Goal: Transaction & Acquisition: Purchase product/service

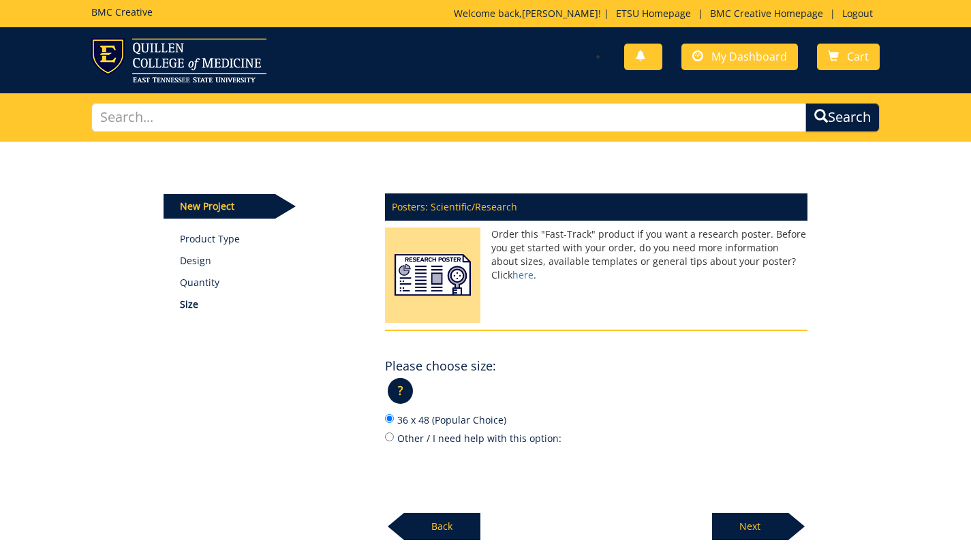
scroll to position [74, 0]
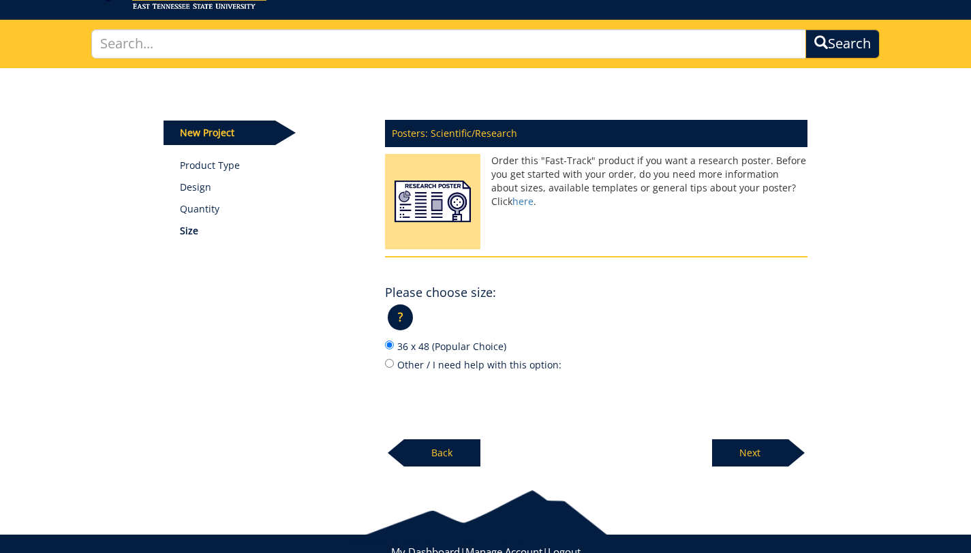
click at [742, 449] on p "Next" at bounding box center [750, 453] width 76 height 27
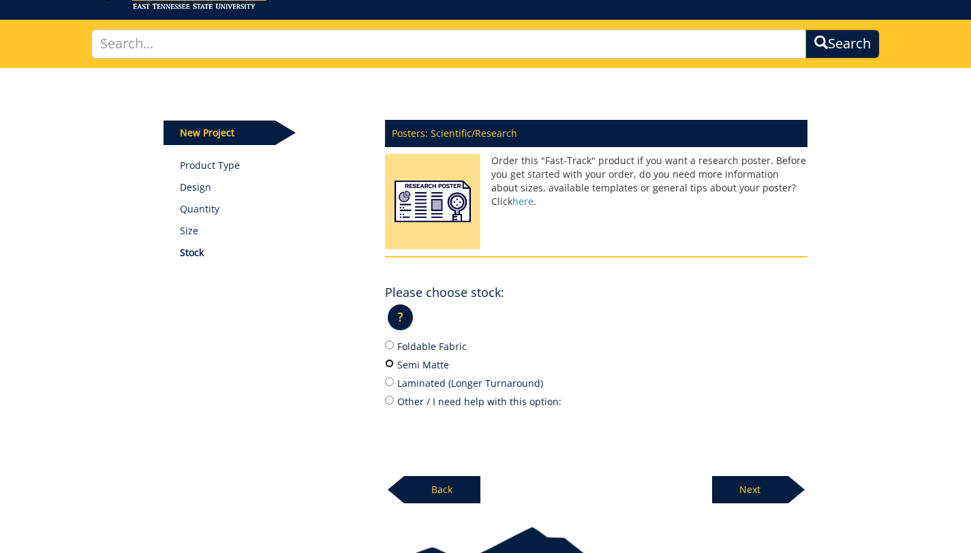
click at [392, 363] on input "Semi Matte" at bounding box center [389, 363] width 9 height 9
radio input "true"
click at [759, 487] on p "Next" at bounding box center [750, 489] width 76 height 27
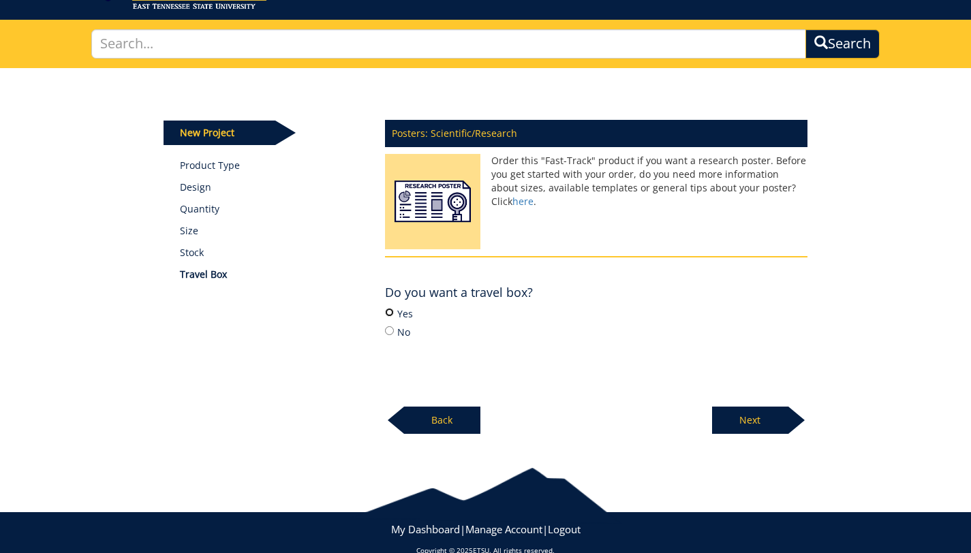
click at [388, 315] on input "Yes" at bounding box center [389, 312] width 9 height 9
radio input "true"
click at [745, 422] on p "Next" at bounding box center [750, 420] width 76 height 27
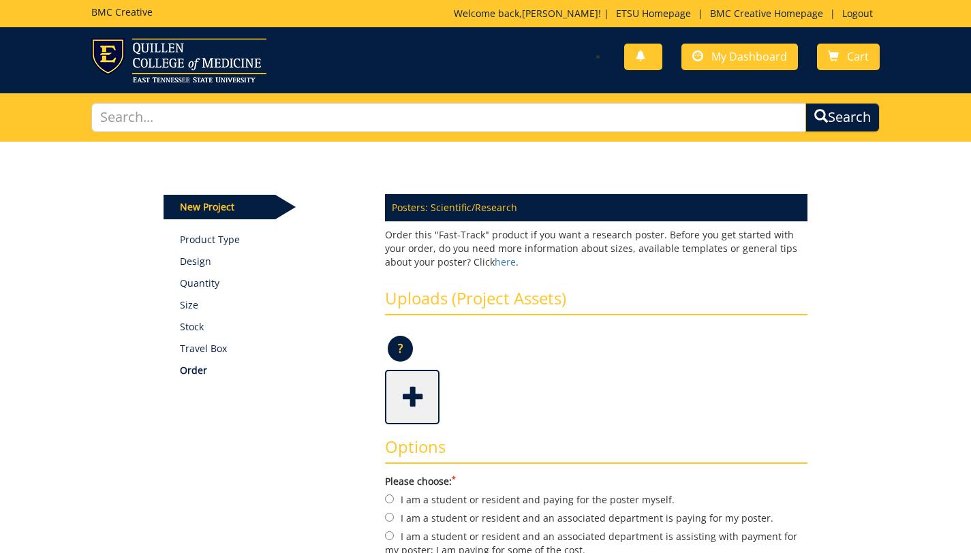
scroll to position [65, 0]
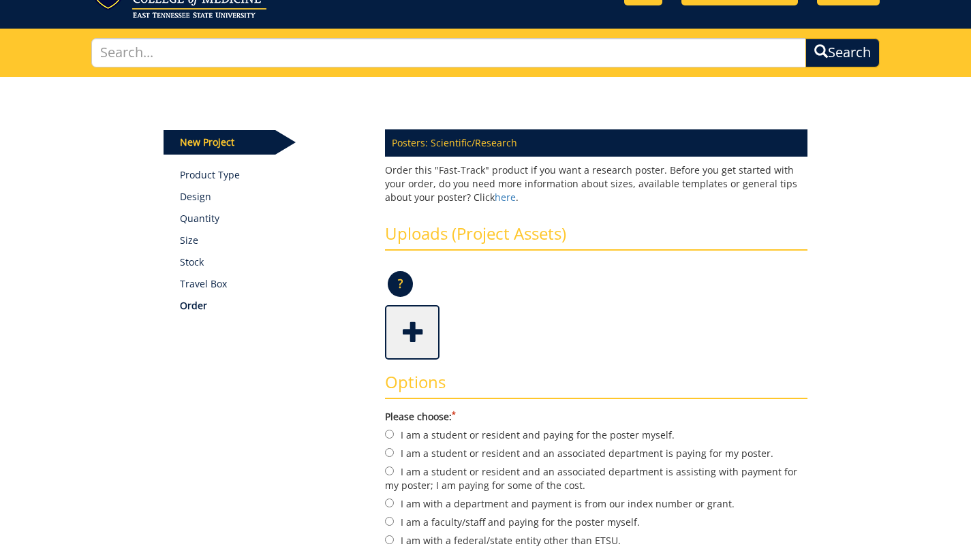
click at [409, 331] on span at bounding box center [413, 331] width 55 height 48
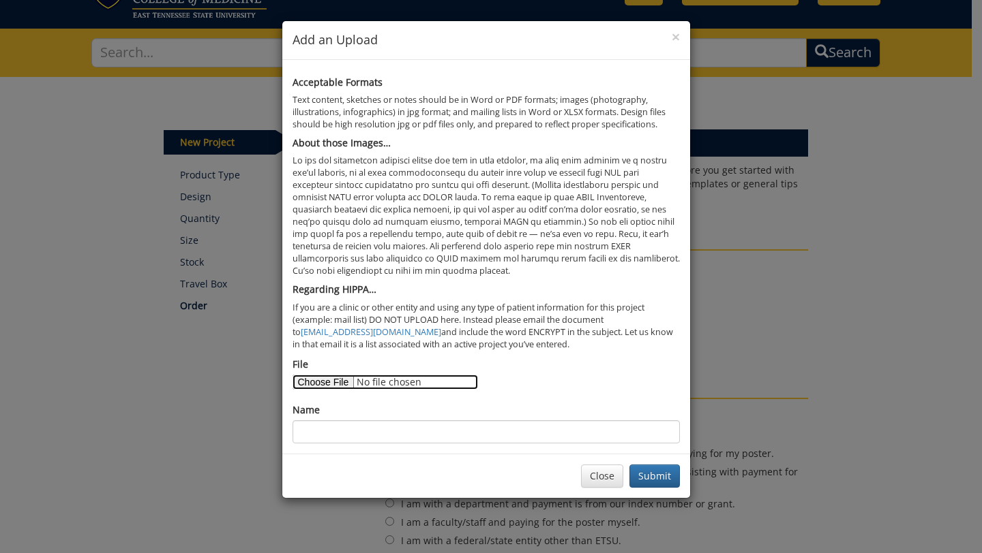
click at [320, 385] on input "File" at bounding box center [384, 382] width 185 height 15
type input "C:\fakepath\DSF Poster .pdf"
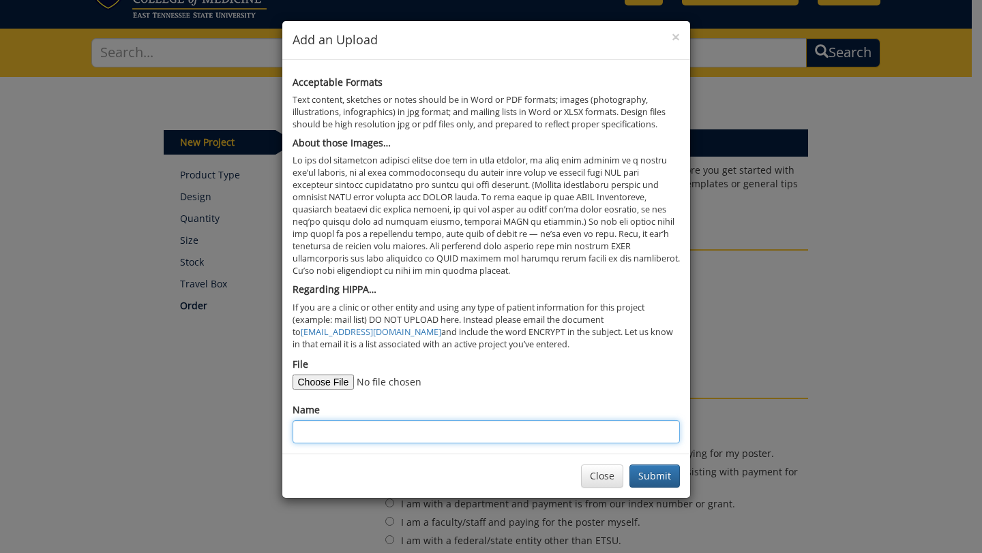
click at [394, 432] on input "Name" at bounding box center [485, 432] width 387 height 23
type input "DSF poster"
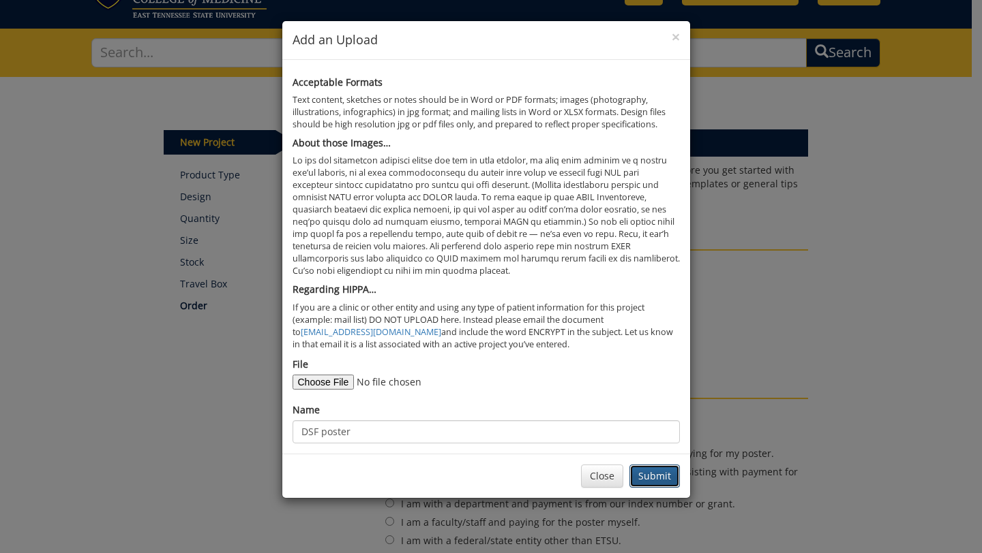
click at [660, 482] on button "Submit" at bounding box center [654, 476] width 50 height 23
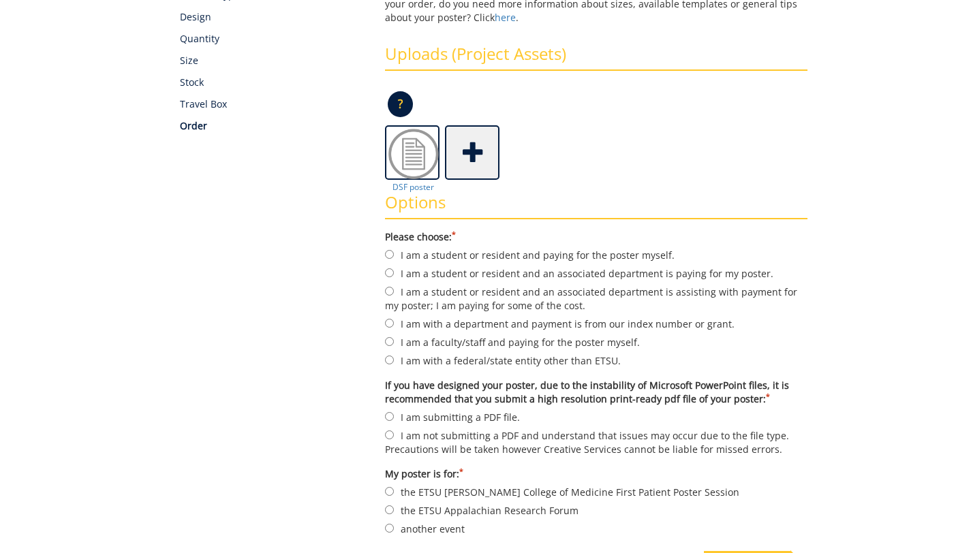
scroll to position [245, 0]
click at [386, 272] on input "I am a student or resident and an associated department is paying for my poster." at bounding box center [389, 272] width 9 height 9
radio input "true"
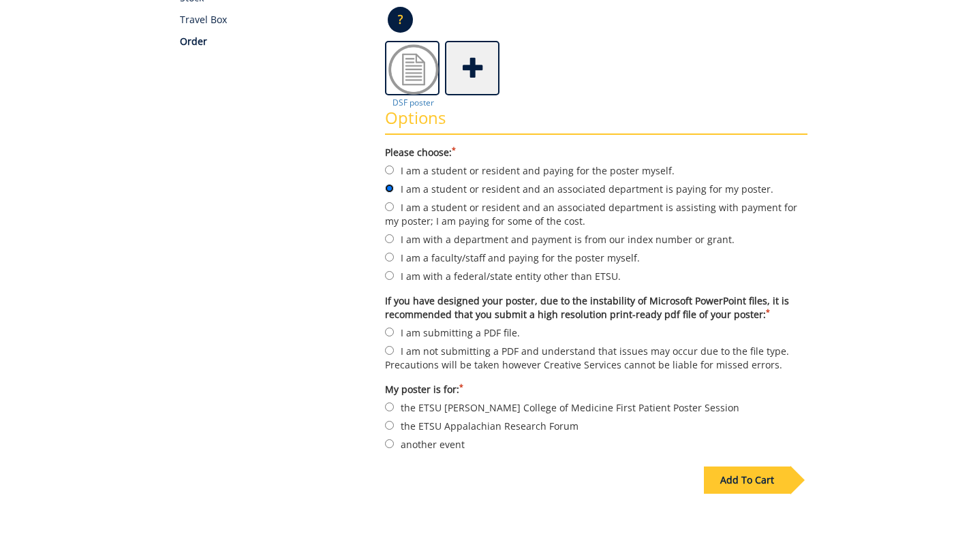
scroll to position [340, 0]
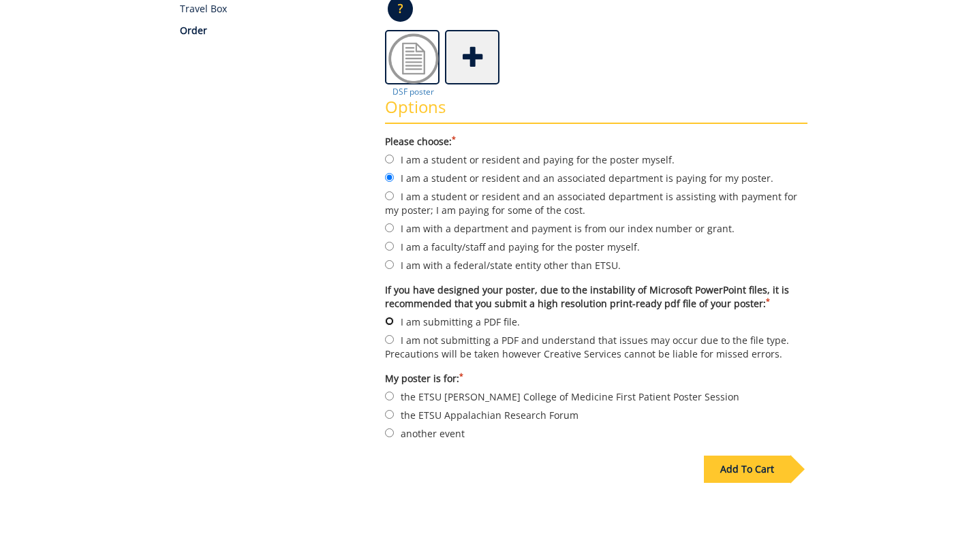
click at [390, 322] on input "I am submitting a PDF file." at bounding box center [389, 321] width 9 height 9
radio input "true"
click at [387, 393] on input "the ETSU Quillen College of Medicine First Patient Poster Session" at bounding box center [389, 396] width 9 height 9
radio input "true"
click at [390, 429] on input "another event" at bounding box center [389, 433] width 9 height 9
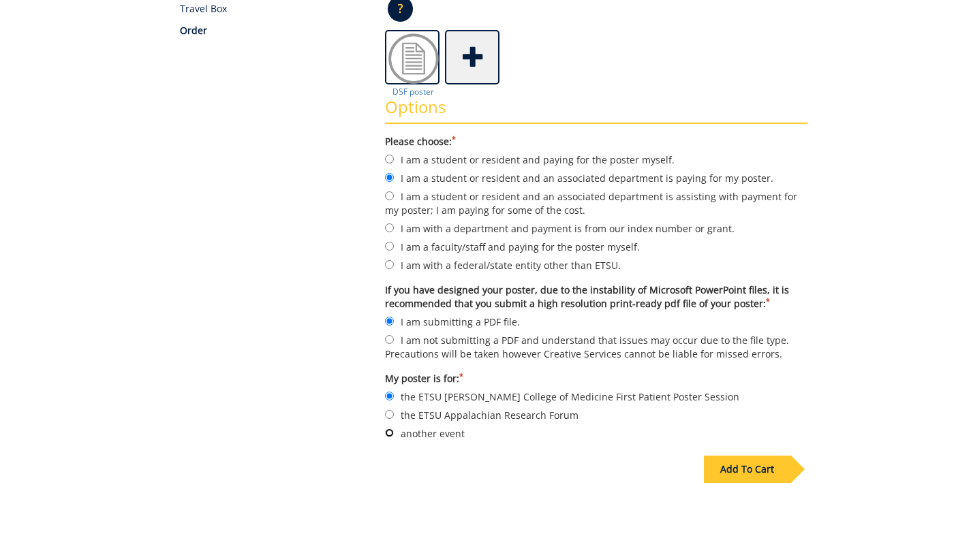
radio input "true"
click at [774, 460] on div "Add To Cart" at bounding box center [747, 469] width 87 height 27
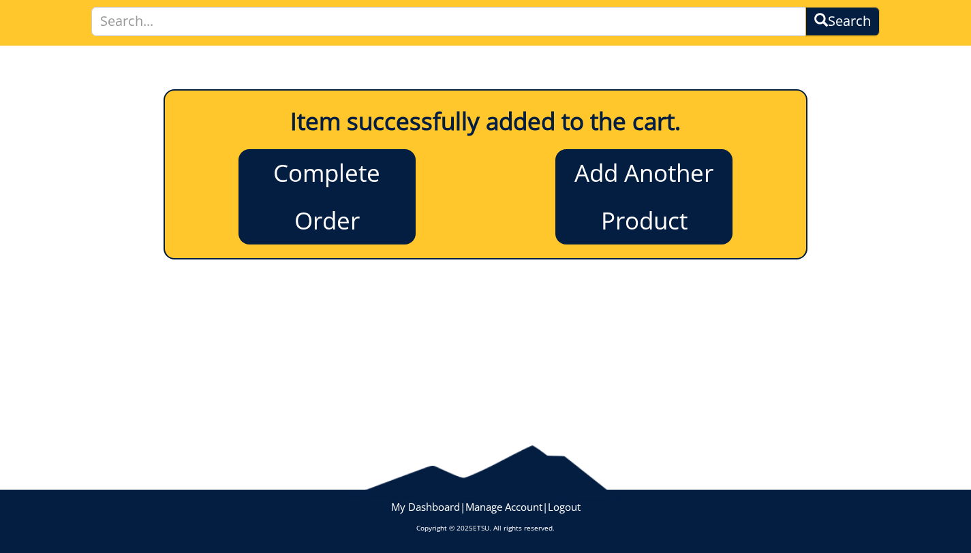
scroll to position [96, 0]
click at [352, 203] on link "Complete Order" at bounding box center [327, 196] width 177 height 95
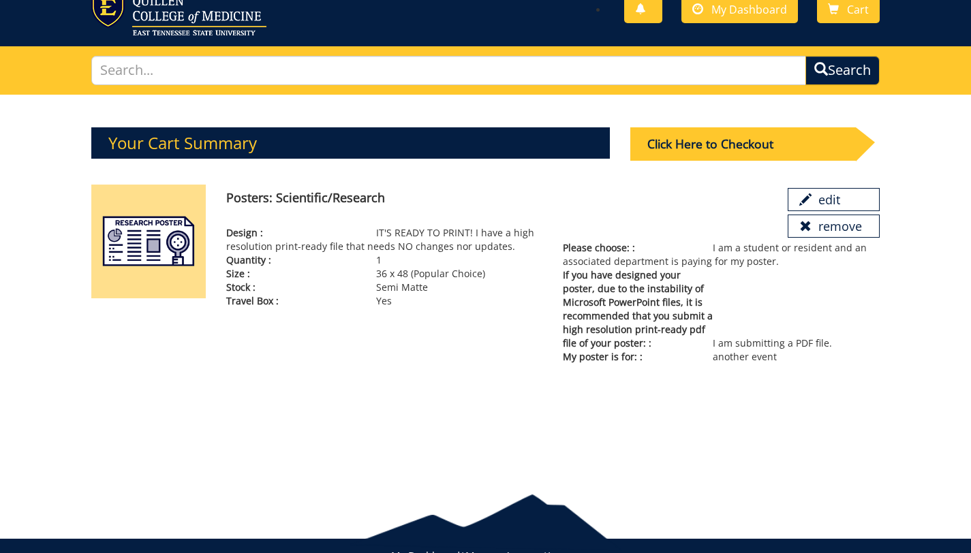
scroll to position [43, 0]
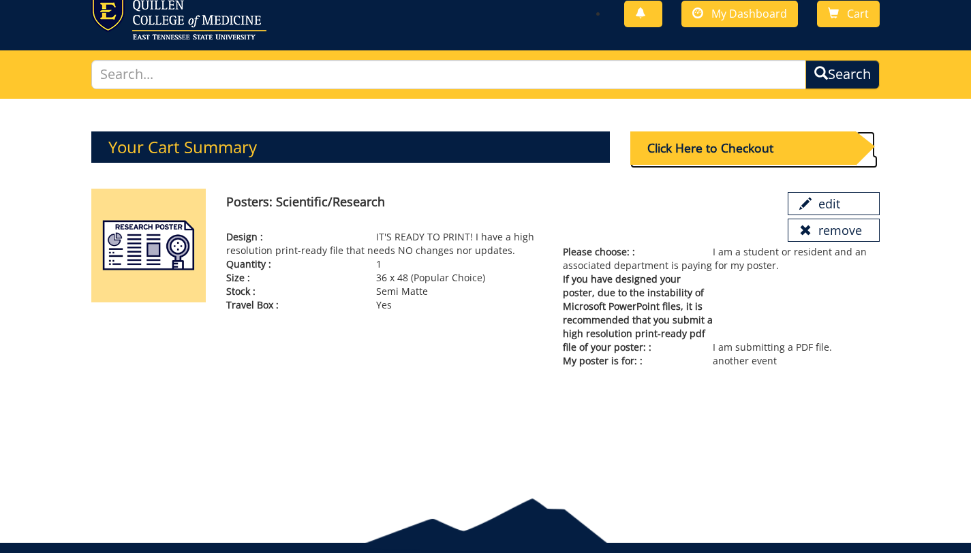
click at [716, 147] on div "Click Here to Checkout" at bounding box center [743, 148] width 226 height 33
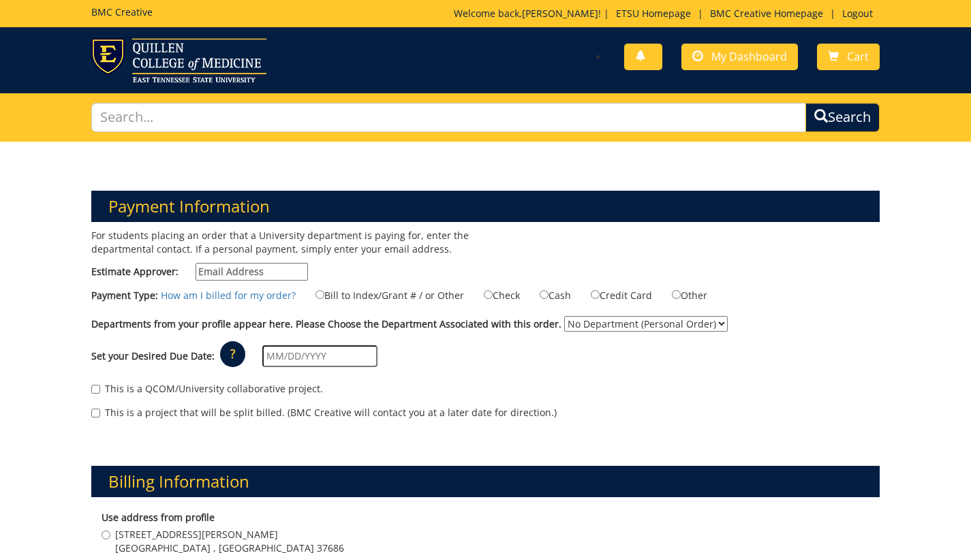
click at [261, 275] on input "Estimate Approver:" at bounding box center [252, 272] width 112 height 18
type input "Patera@etsu.edu"
type input "3411 W Walnut St"
type input "apt 5"
type input "Johnson City"
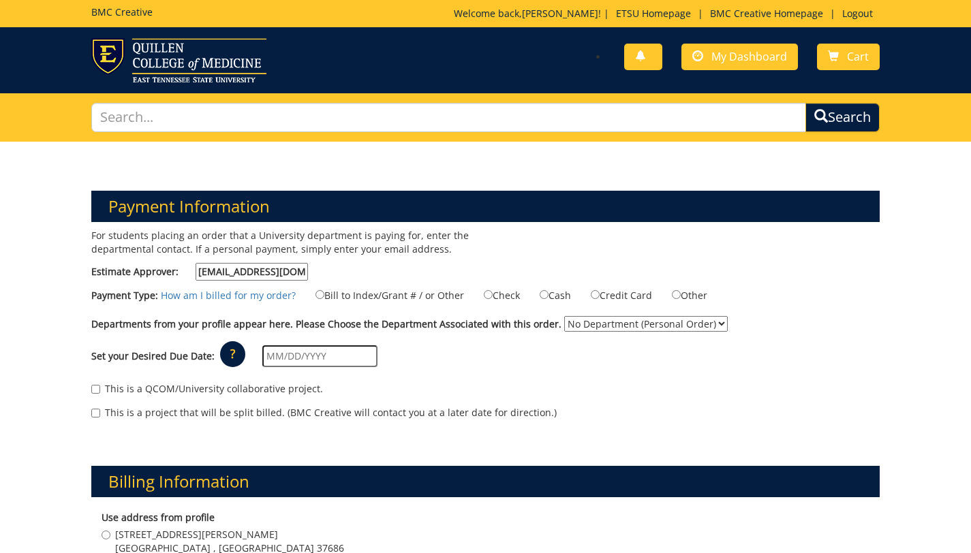
type input "37604"
click at [318, 292] on input "Bill to Index/Grant # / or Other" at bounding box center [320, 294] width 9 height 9
radio input "true"
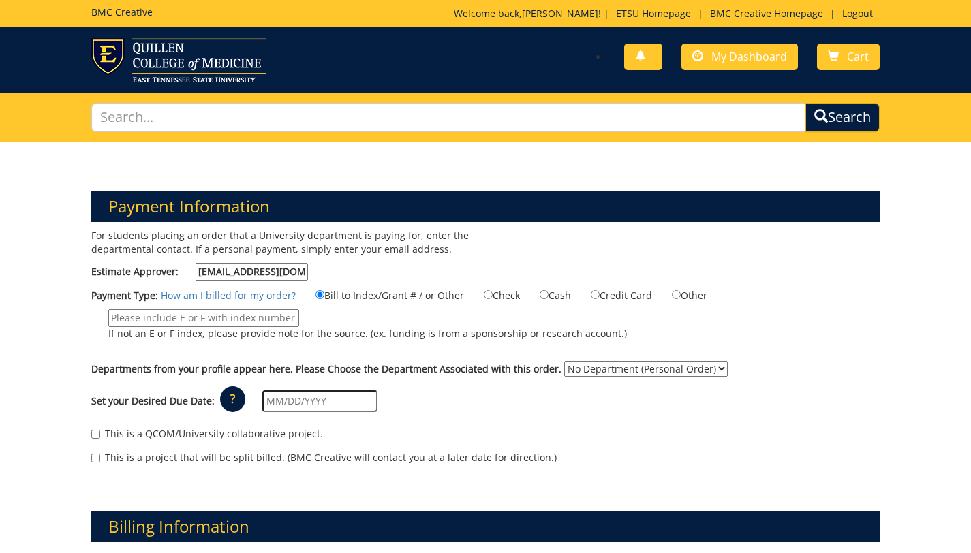
click at [261, 317] on input "If not an E or F index, please provide note for the source. (ex. funding is fro…" at bounding box center [203, 318] width 191 height 18
type input "E31570"
click at [701, 371] on select "No Department (Personal Order) Graduate Medical Education" at bounding box center [646, 369] width 164 height 16
select select "87"
click at [583, 361] on select "No Department (Personal Order) Graduate Medical Education" at bounding box center [646, 369] width 164 height 16
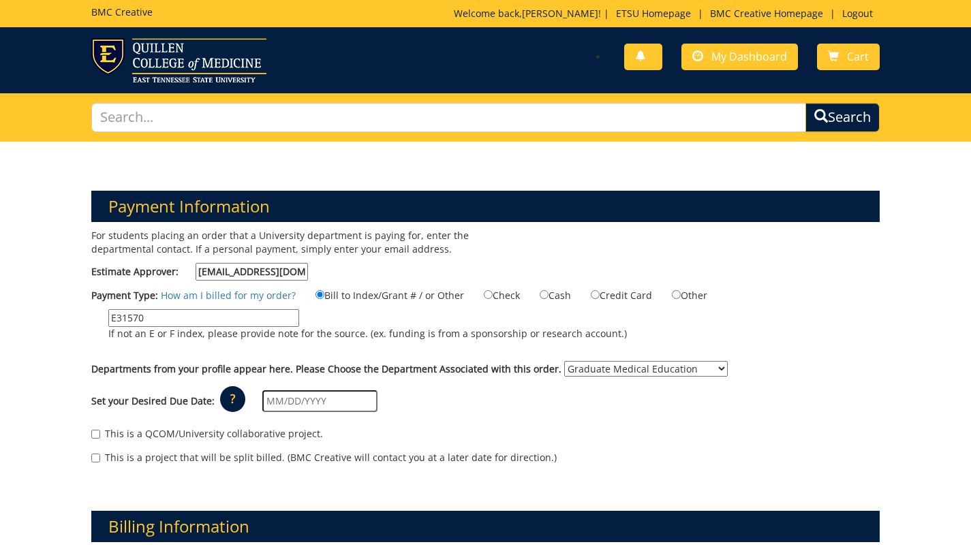
click at [323, 403] on input "text" at bounding box center [319, 402] width 115 height 22
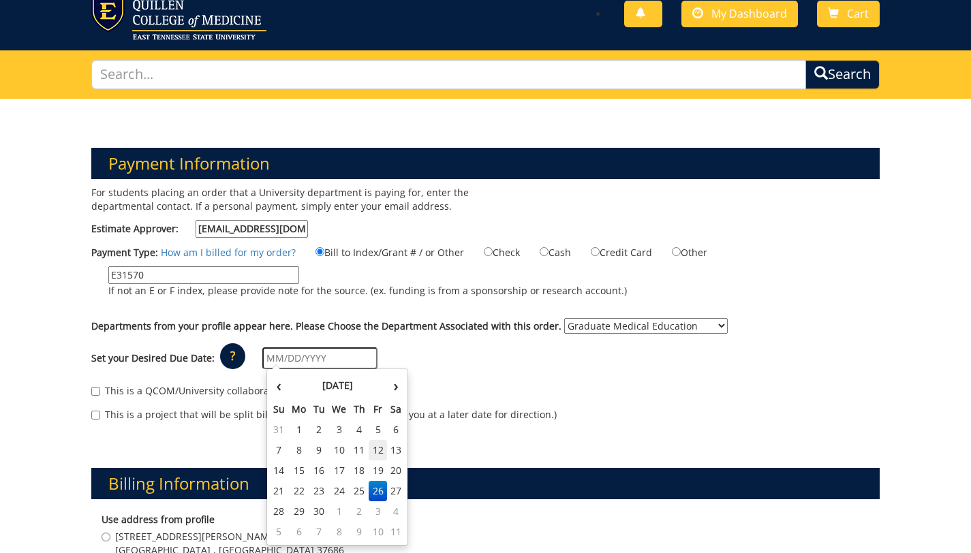
scroll to position [65, 0]
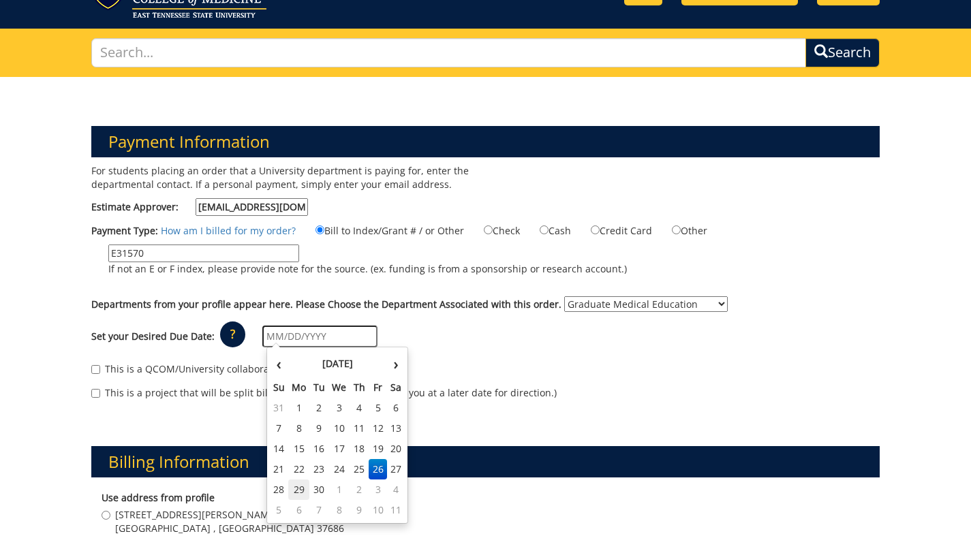
click at [302, 493] on td "29" at bounding box center [299, 490] width 22 height 20
type input "09/29/2025"
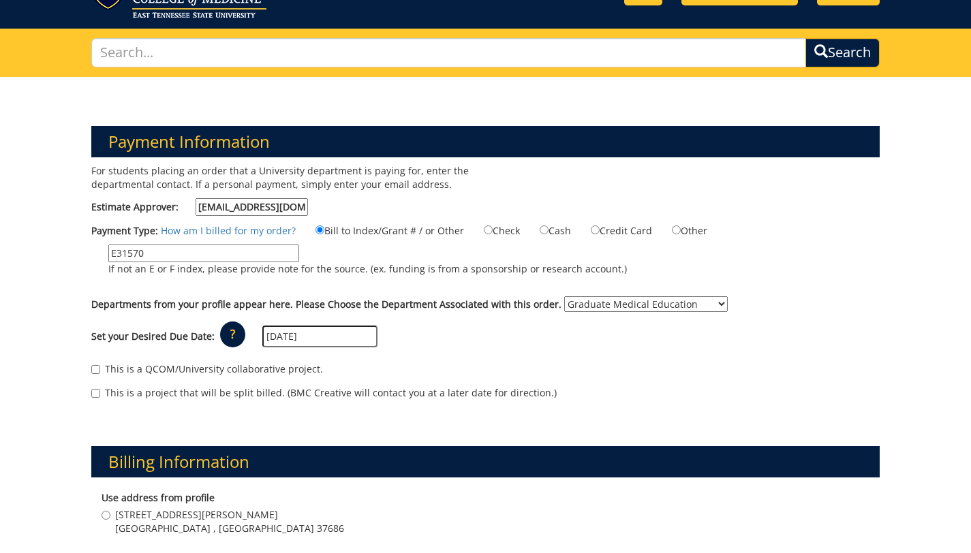
click at [100, 369] on label "This is a QCOM/University collaborative project." at bounding box center [207, 370] width 232 height 14
click at [100, 369] on input "This is a QCOM/University collaborative project." at bounding box center [95, 369] width 9 height 9
checkbox input "true"
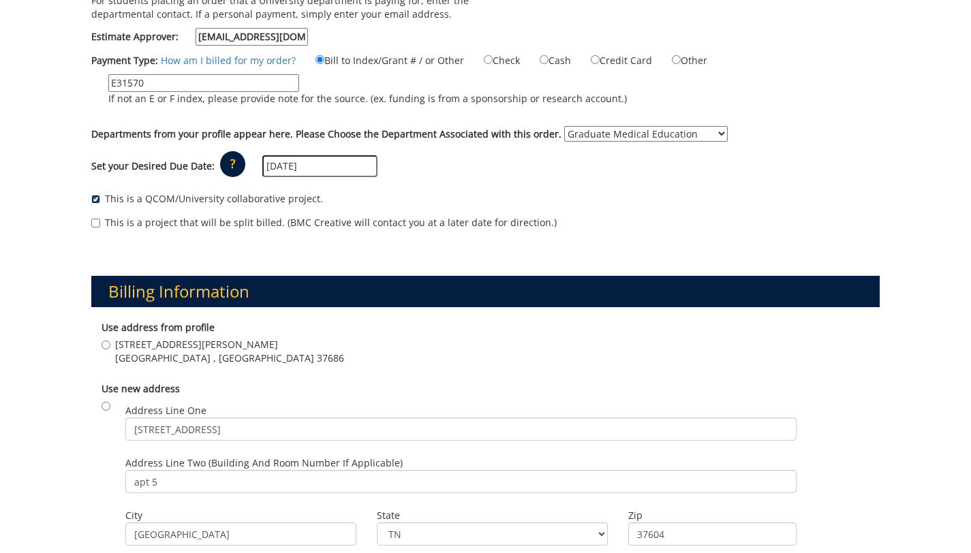
scroll to position [215, 0]
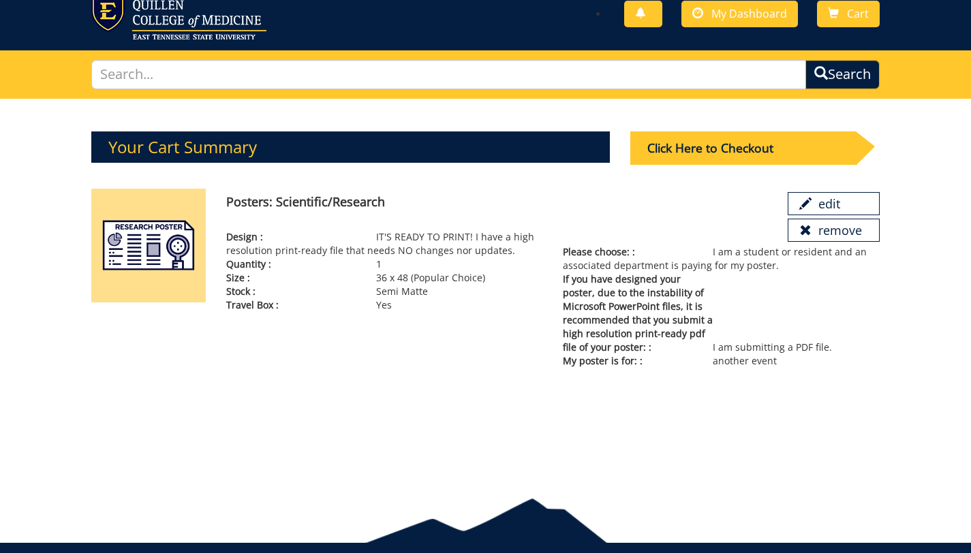
scroll to position [43, 0]
click at [827, 202] on link "edit" at bounding box center [834, 203] width 92 height 23
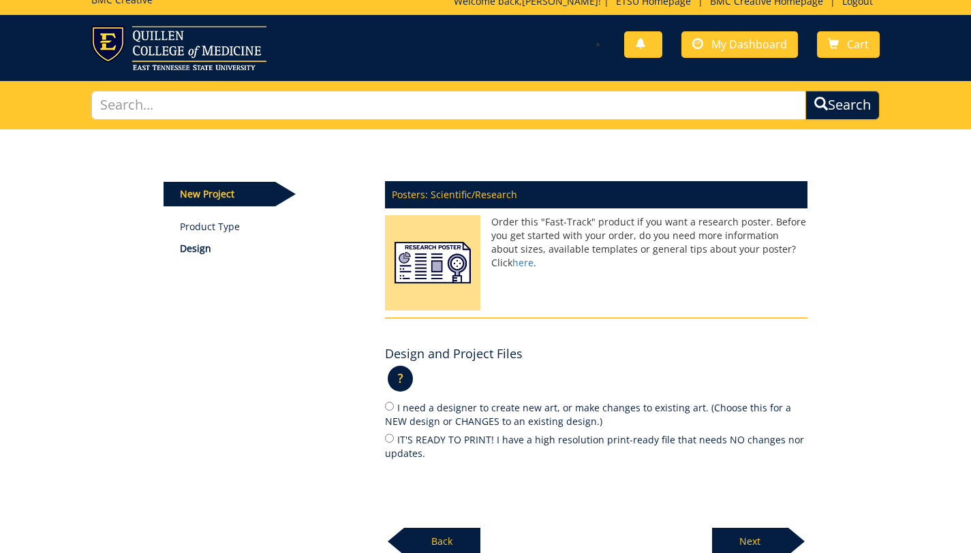
scroll to position [10, 0]
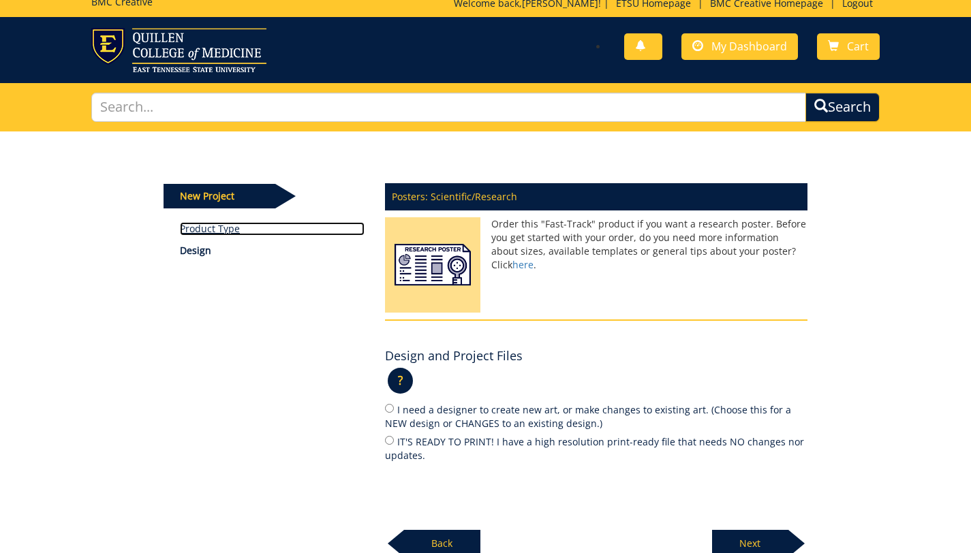
click at [211, 228] on link "Product Type" at bounding box center [272, 229] width 185 height 14
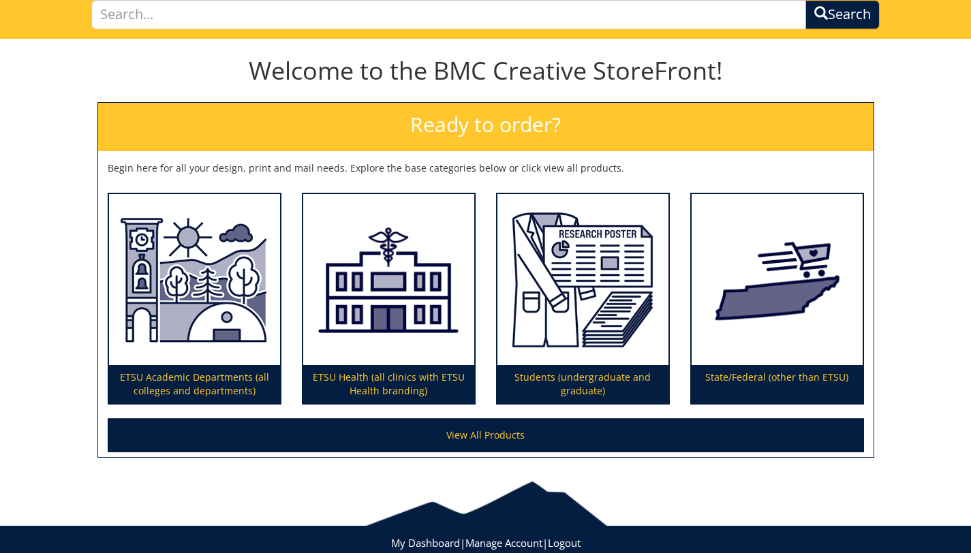
scroll to position [140, 0]
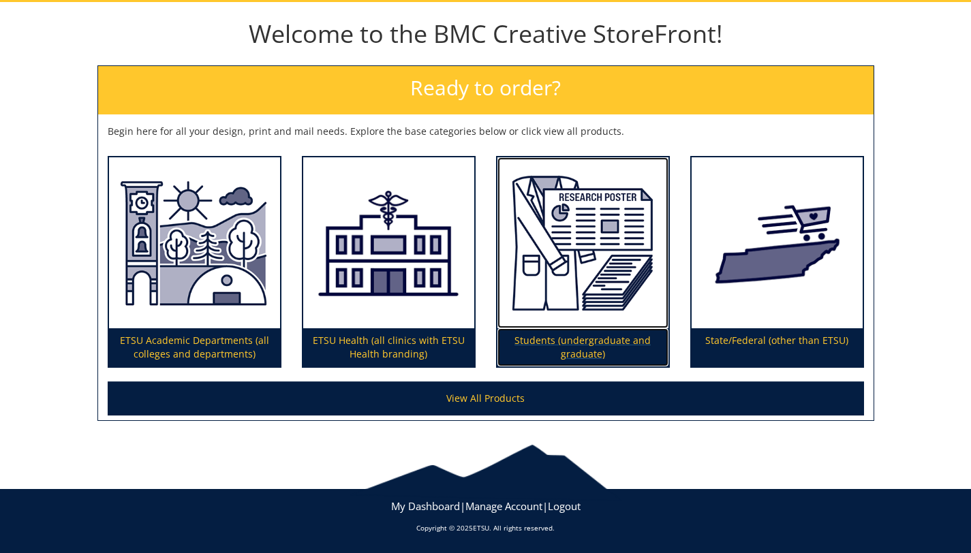
click at [604, 236] on img at bounding box center [583, 243] width 171 height 172
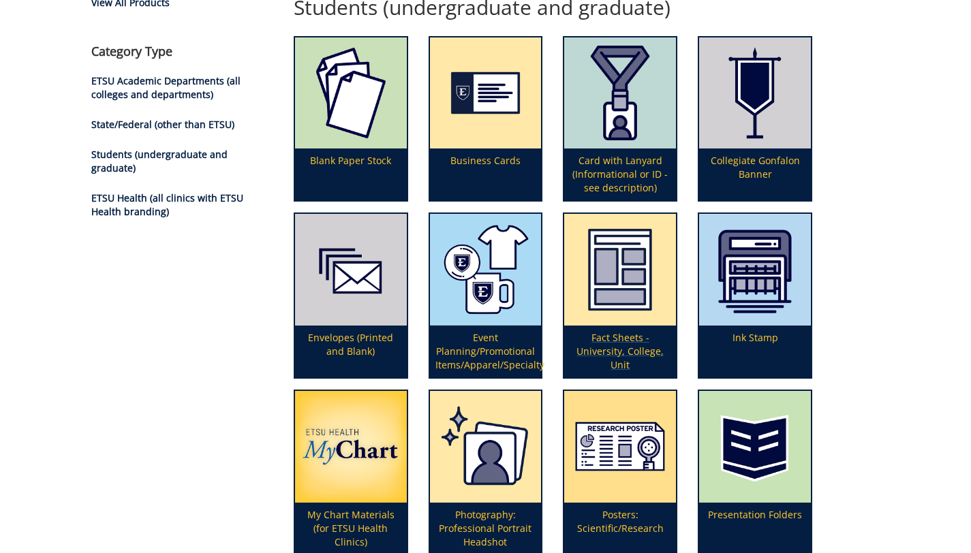
scroll to position [294, 0]
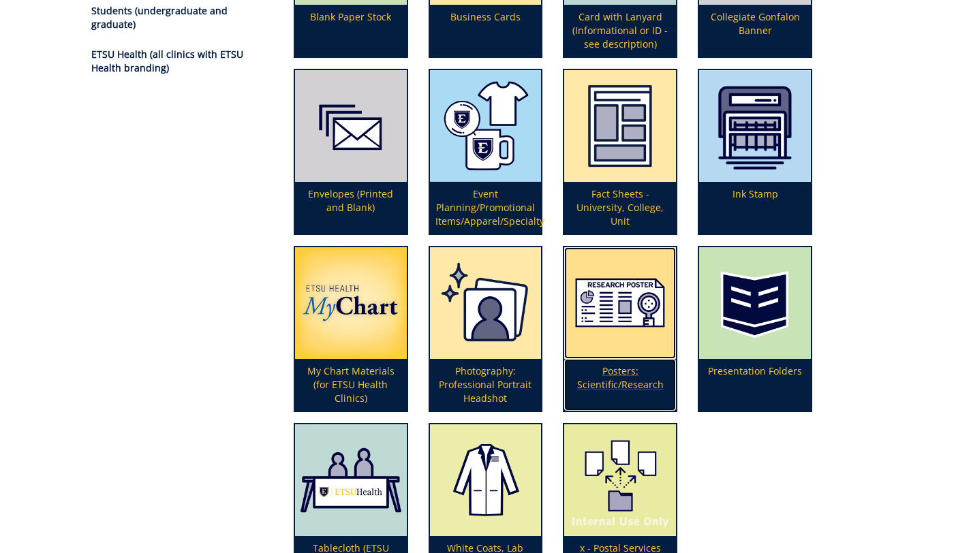
click at [611, 317] on img at bounding box center [620, 303] width 112 height 112
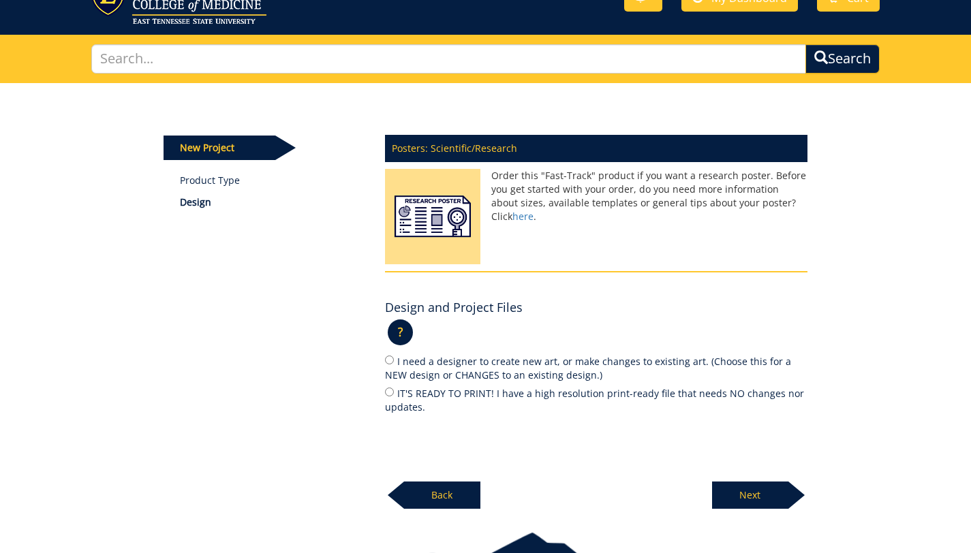
scroll to position [61, 0]
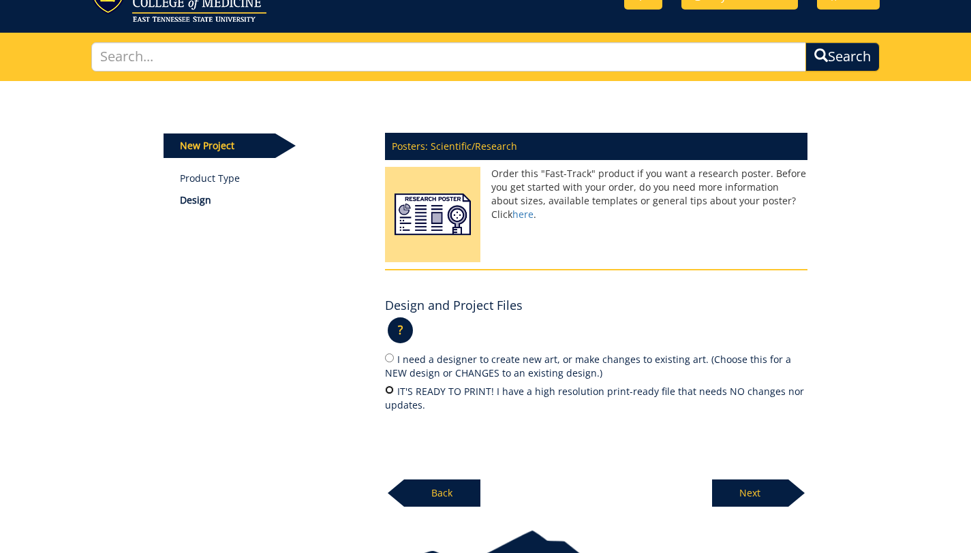
click at [386, 389] on input "IT'S READY TO PRINT! I have a high resolution print-ready file that needs NO ch…" at bounding box center [389, 390] width 9 height 9
radio input "true"
click at [770, 490] on p "Next" at bounding box center [750, 493] width 76 height 27
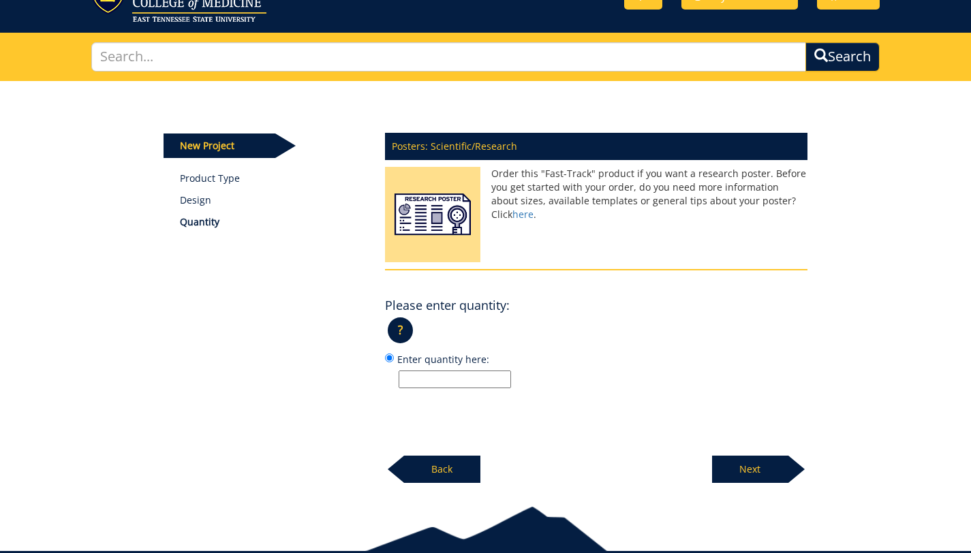
click at [472, 376] on input "Enter quantity here:" at bounding box center [455, 380] width 112 height 18
type input "1"
click at [754, 465] on p "Next" at bounding box center [750, 469] width 76 height 27
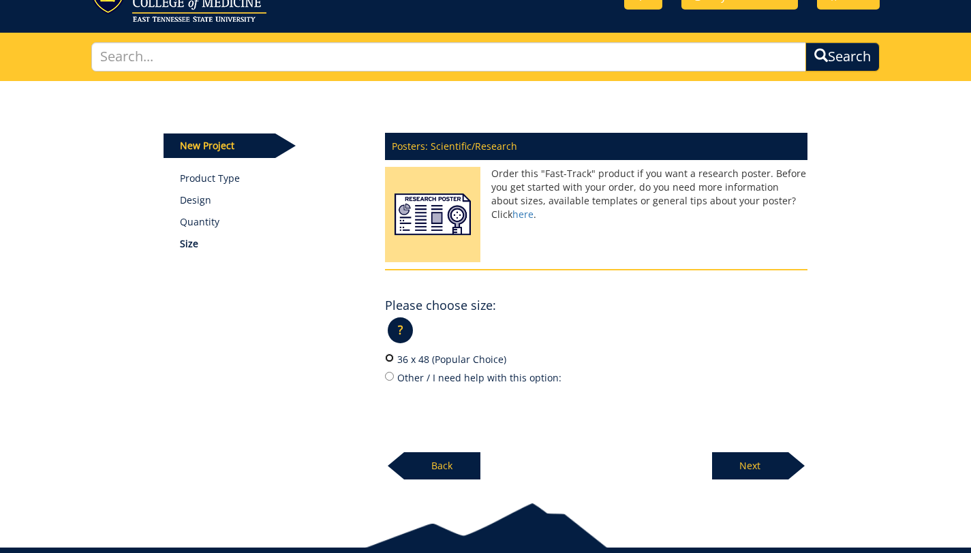
click at [390, 358] on input "36 x 48 (Popular Choice)" at bounding box center [389, 358] width 9 height 9
radio input "true"
click at [769, 466] on p "Next" at bounding box center [750, 466] width 76 height 27
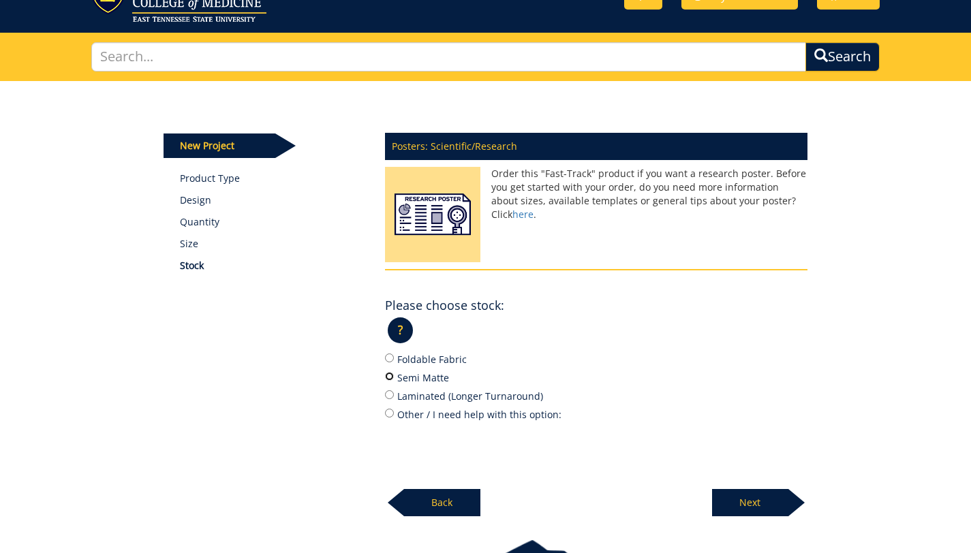
click at [387, 375] on input "Semi Matte" at bounding box center [389, 376] width 9 height 9
radio input "true"
click at [757, 503] on p "Next" at bounding box center [750, 502] width 76 height 27
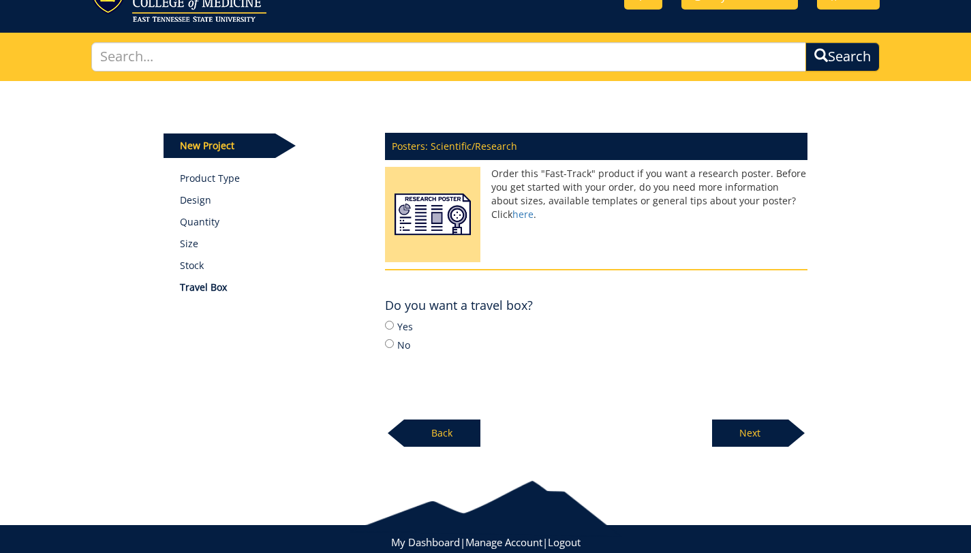
click at [384, 325] on div "Posters: Scientific/Research Order this "Fast-Track" product if you want a rese…" at bounding box center [596, 286] width 443 height 323
click at [387, 325] on input "Yes" at bounding box center [389, 325] width 9 height 9
radio input "true"
click at [738, 433] on p "Next" at bounding box center [750, 433] width 76 height 27
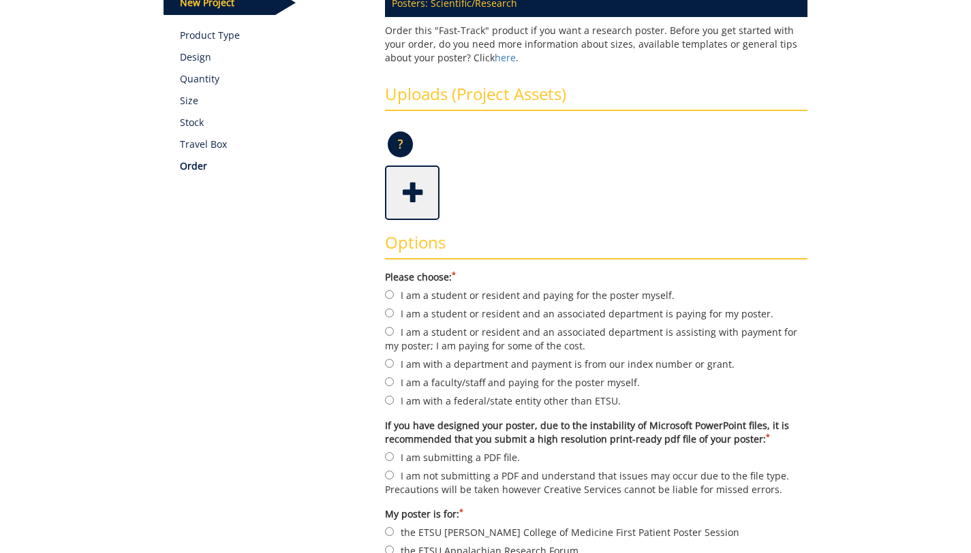
scroll to position [160, 0]
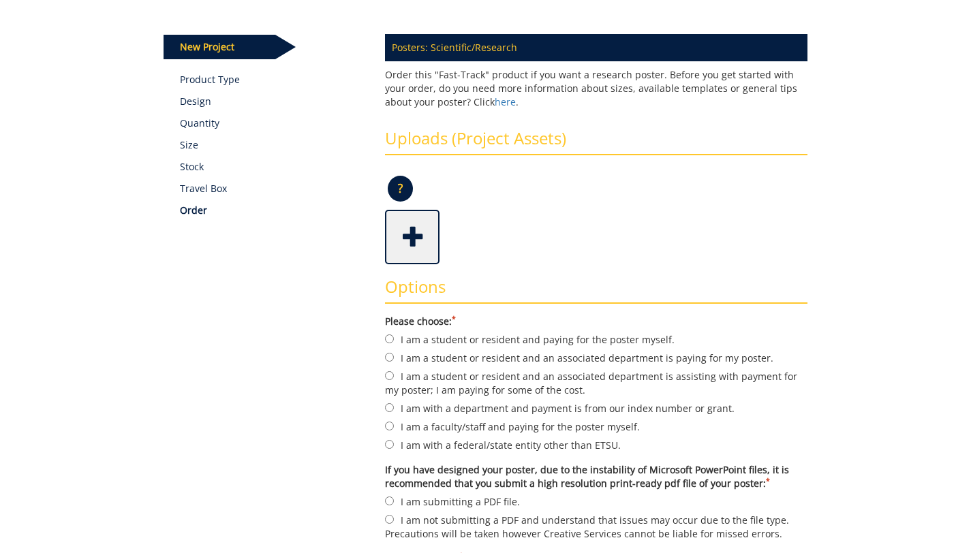
click at [427, 244] on span at bounding box center [413, 236] width 55 height 48
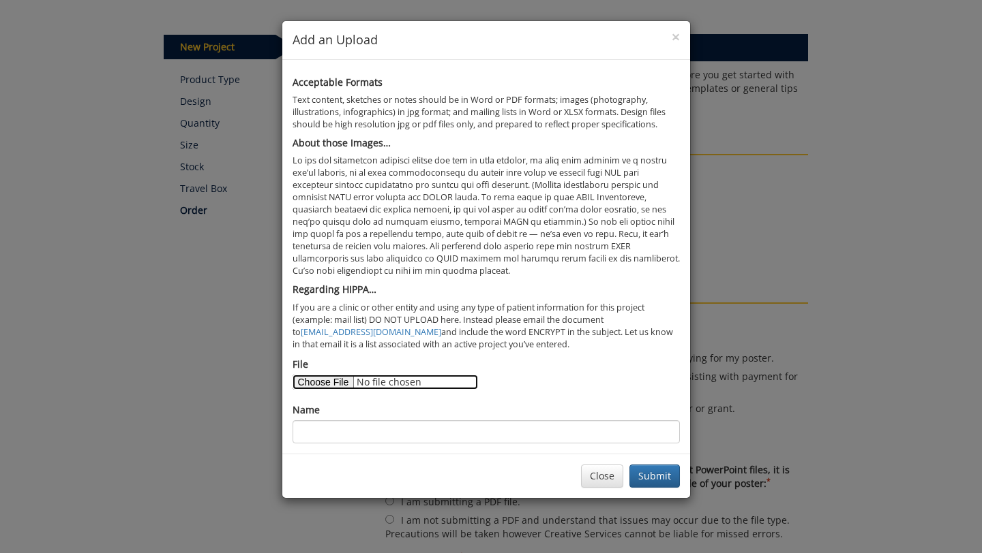
click at [329, 376] on input "File" at bounding box center [384, 382] width 185 height 15
type input "C:\fakepath\DSF Poster .pdf"
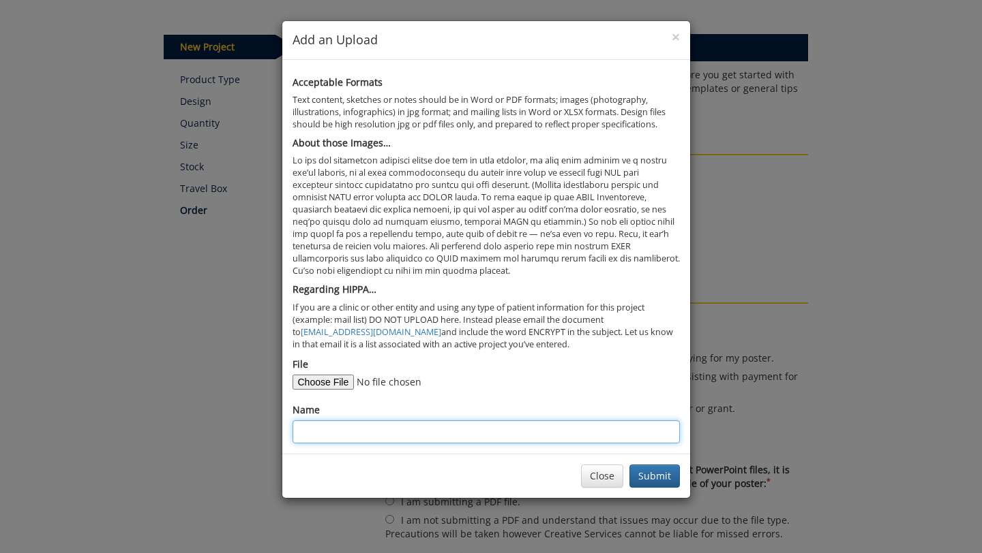
click at [384, 431] on input "Name" at bounding box center [485, 432] width 387 height 23
type input "DSF poster"
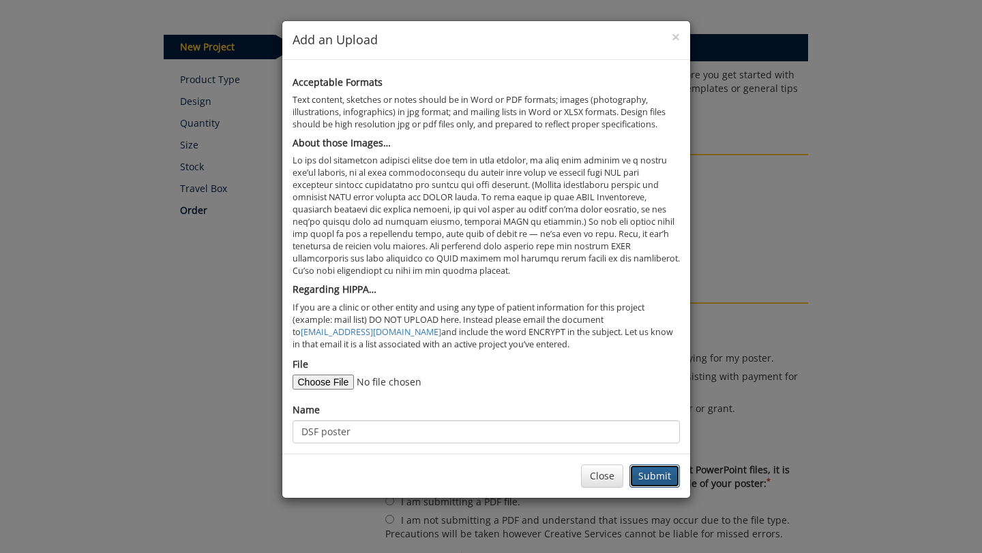
click at [663, 470] on button "Submit" at bounding box center [654, 476] width 50 height 23
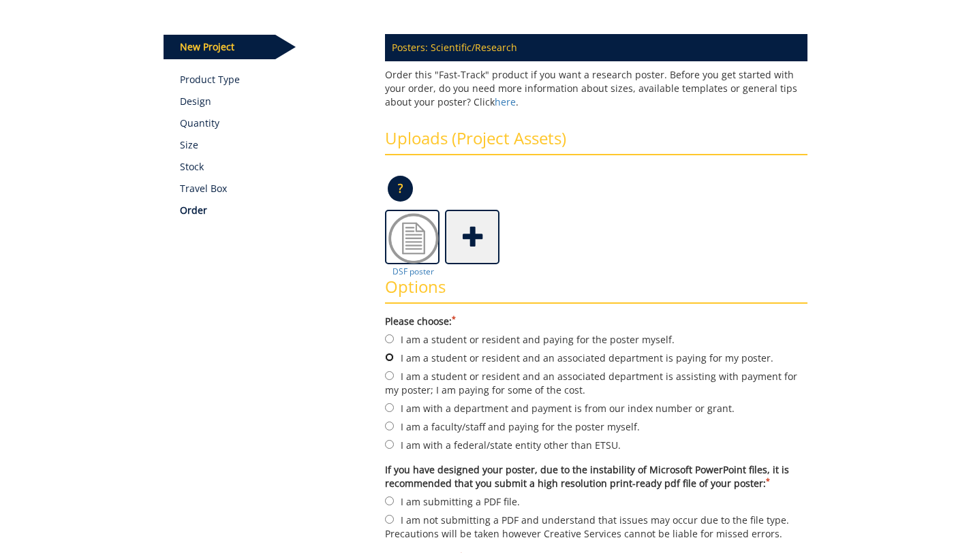
click at [390, 359] on input "I am a student or resident and an associated department is paying for my poster." at bounding box center [389, 357] width 9 height 9
radio input "true"
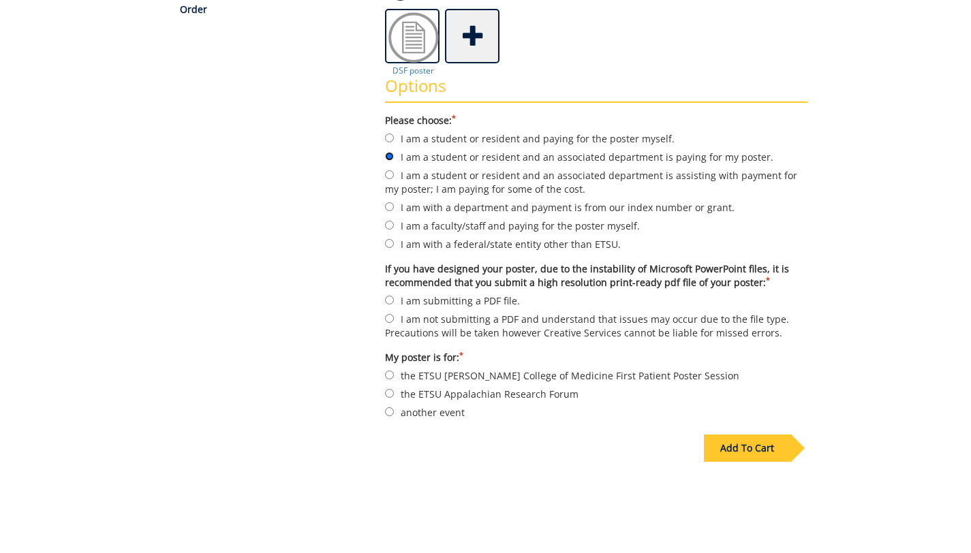
scroll to position [378, 0]
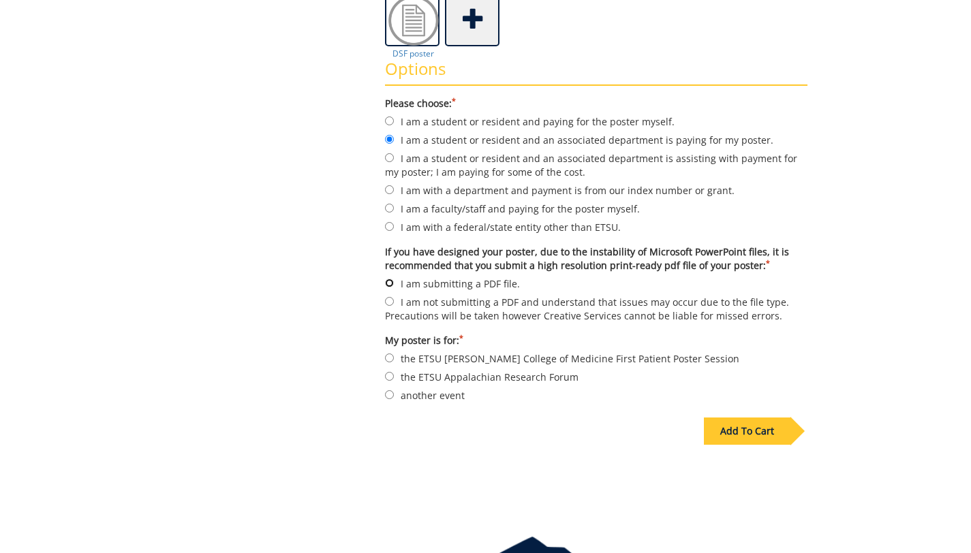
click at [390, 279] on input "I am submitting a PDF file." at bounding box center [389, 283] width 9 height 9
radio input "true"
click at [388, 391] on input "another event" at bounding box center [389, 395] width 9 height 9
radio input "true"
click at [754, 432] on div "Add To Cart" at bounding box center [747, 431] width 87 height 27
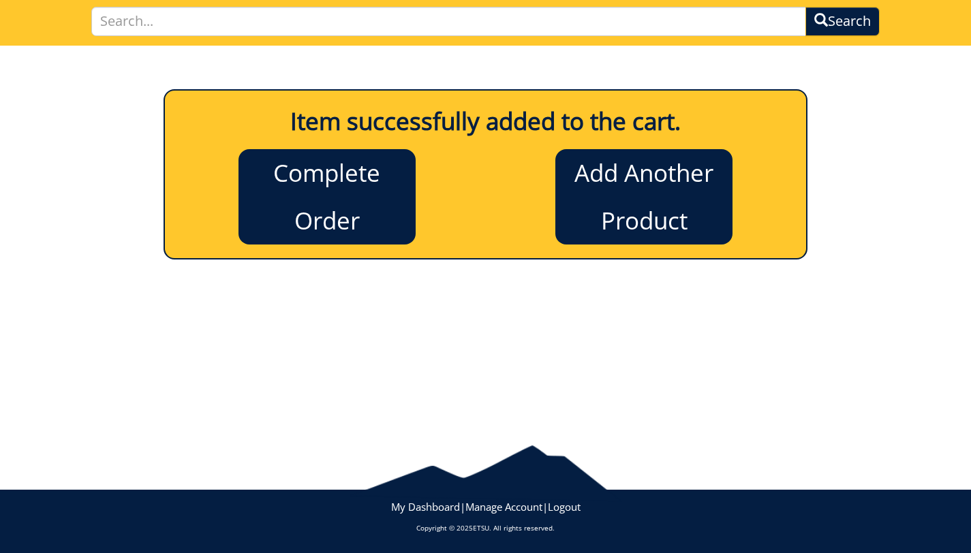
scroll to position [96, 0]
click at [357, 200] on link "Complete Order" at bounding box center [327, 196] width 177 height 95
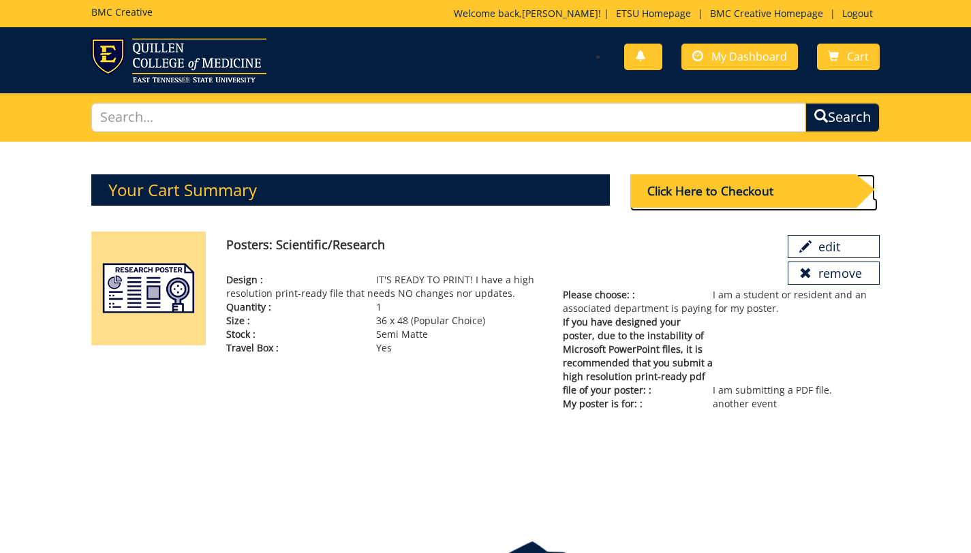
click at [736, 196] on div "Click Here to Checkout" at bounding box center [743, 190] width 226 height 33
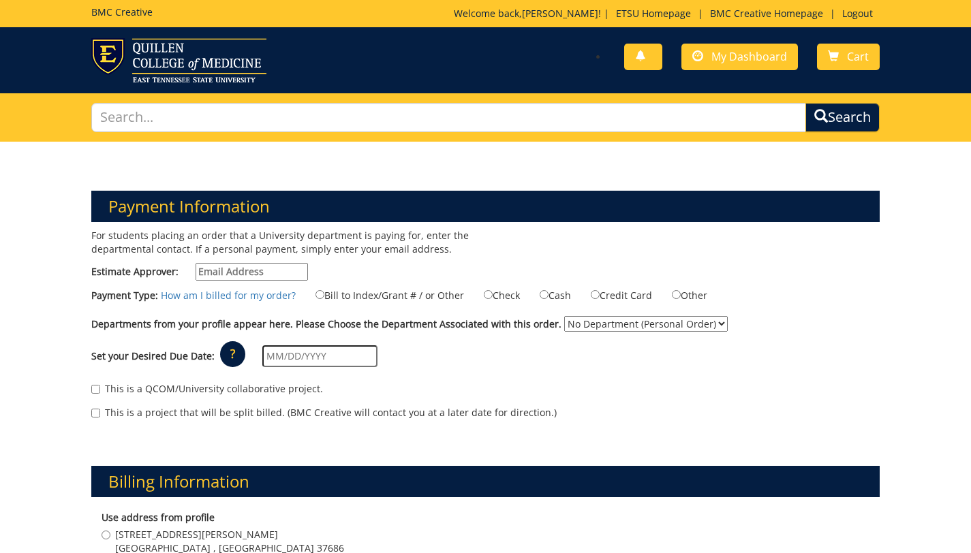
click at [253, 269] on input "Estimate Approver:" at bounding box center [252, 272] width 112 height 18
type input "[EMAIL_ADDRESS][DOMAIN_NAME]"
type input "[STREET_ADDRESS]"
type input "apt 5"
type input "[GEOGRAPHIC_DATA]"
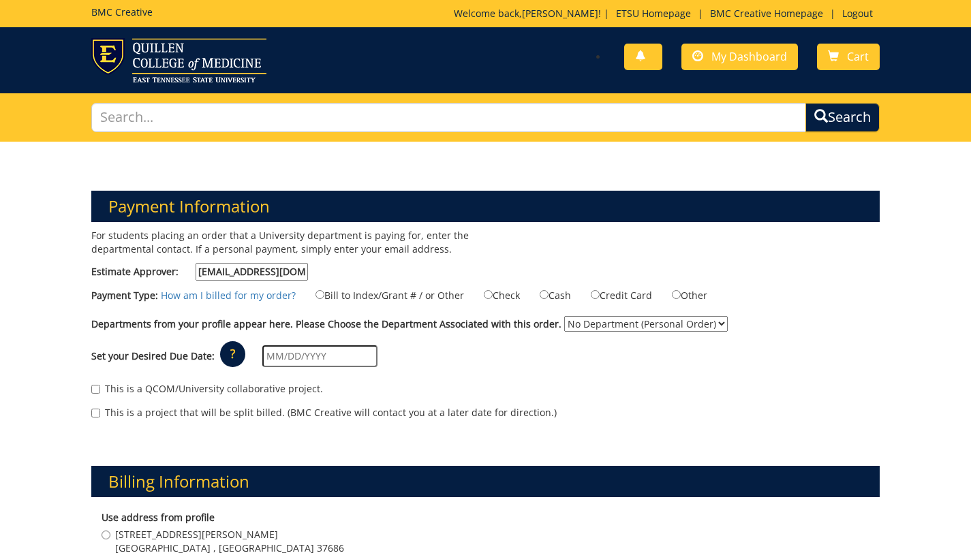
type input "37604"
click at [321, 296] on input "Bill to Index/Grant # / or Other" at bounding box center [320, 294] width 9 height 9
radio input "true"
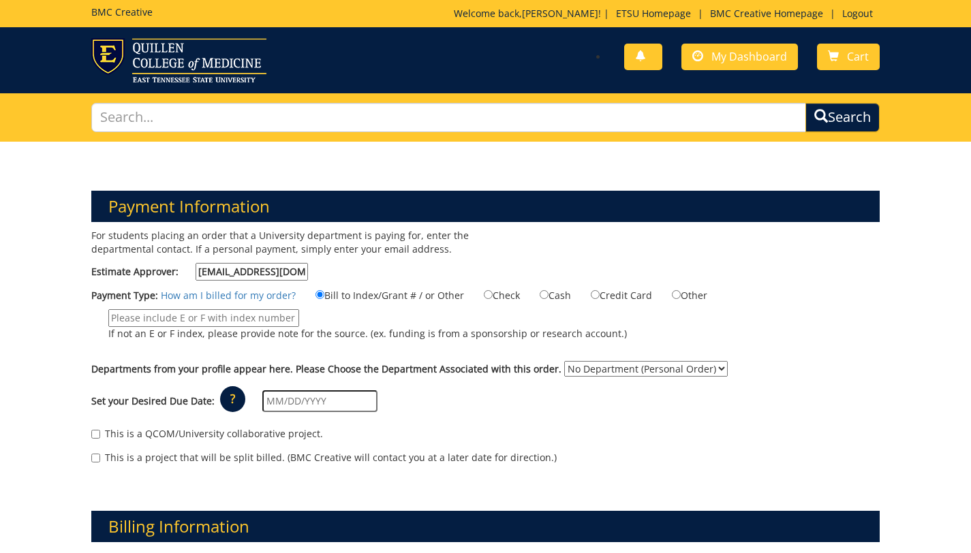
click at [245, 321] on input "If not an E or F index, please provide note for the source. (ex. funding is fro…" at bounding box center [203, 318] width 191 height 18
type input "E31570"
click at [621, 367] on select "No Department (Personal Order) Graduate Medical Education" at bounding box center [646, 369] width 164 height 16
select select "87"
click at [583, 361] on select "No Department (Personal Order) Graduate Medical Education" at bounding box center [646, 369] width 164 height 16
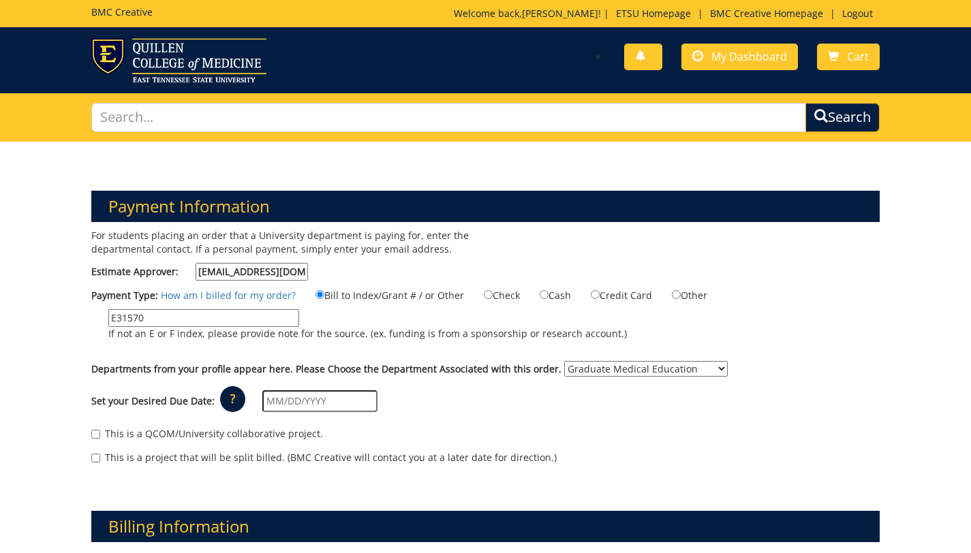
click at [320, 396] on input "text" at bounding box center [319, 402] width 115 height 22
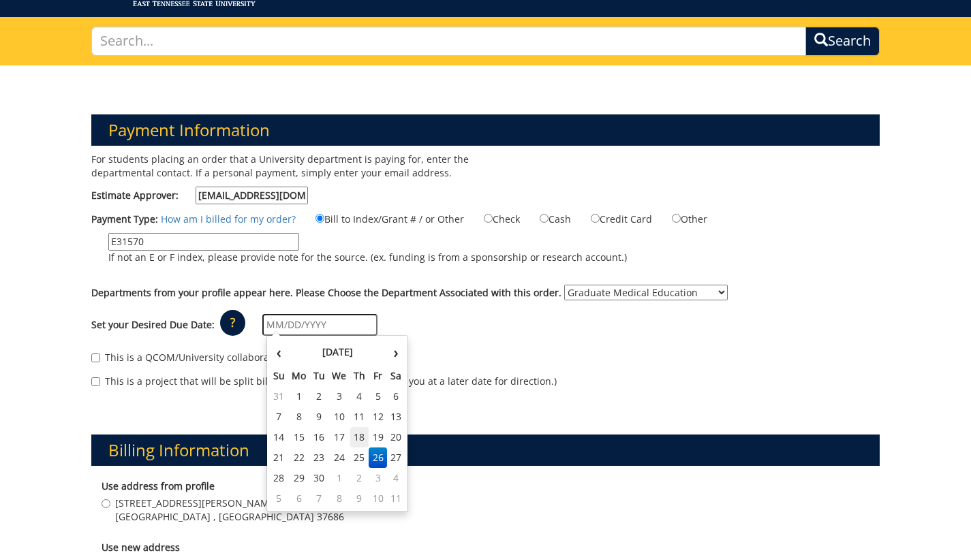
scroll to position [81, 0]
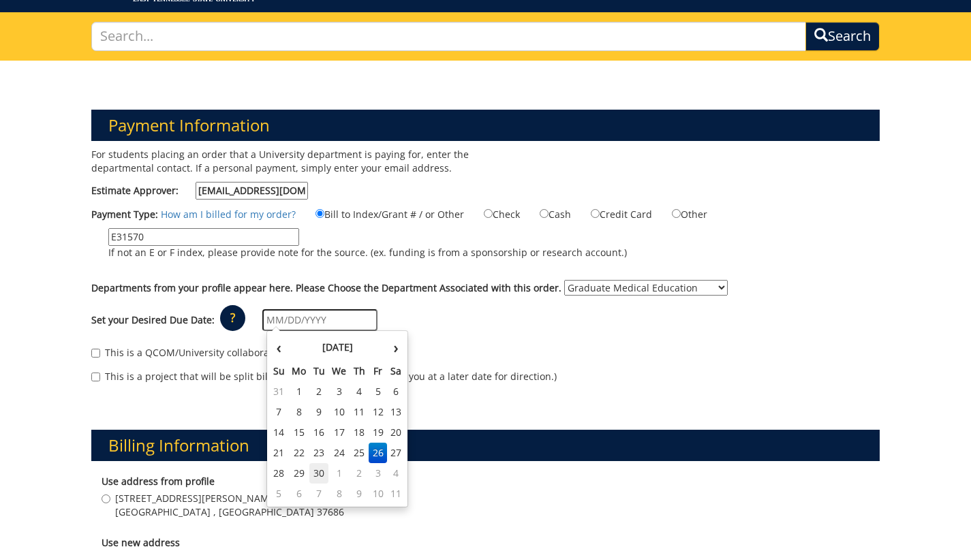
click at [316, 479] on td "30" at bounding box center [318, 474] width 19 height 20
type input "[DATE]"
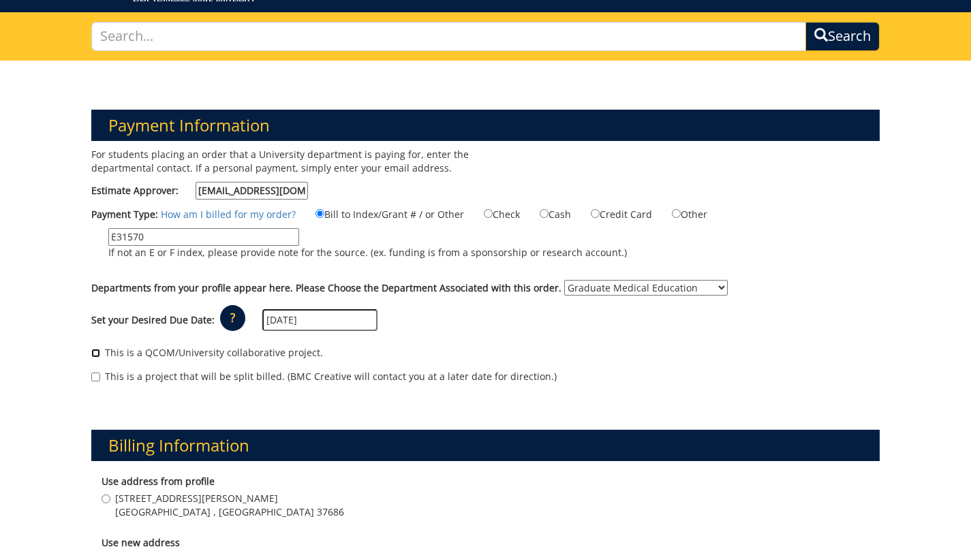
click at [97, 352] on input "This is a QCOM/University collaborative project." at bounding box center [95, 353] width 9 height 9
checkbox input "true"
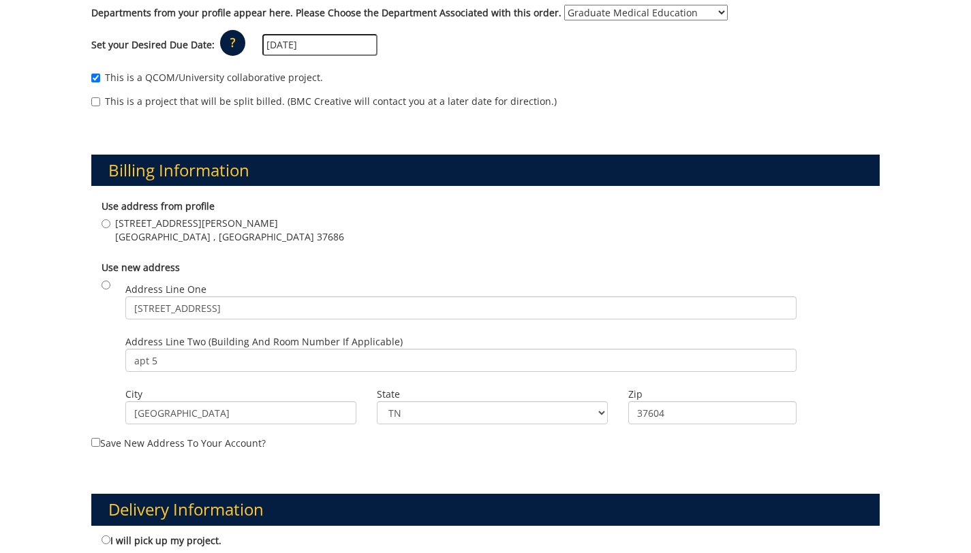
scroll to position [361, 0]
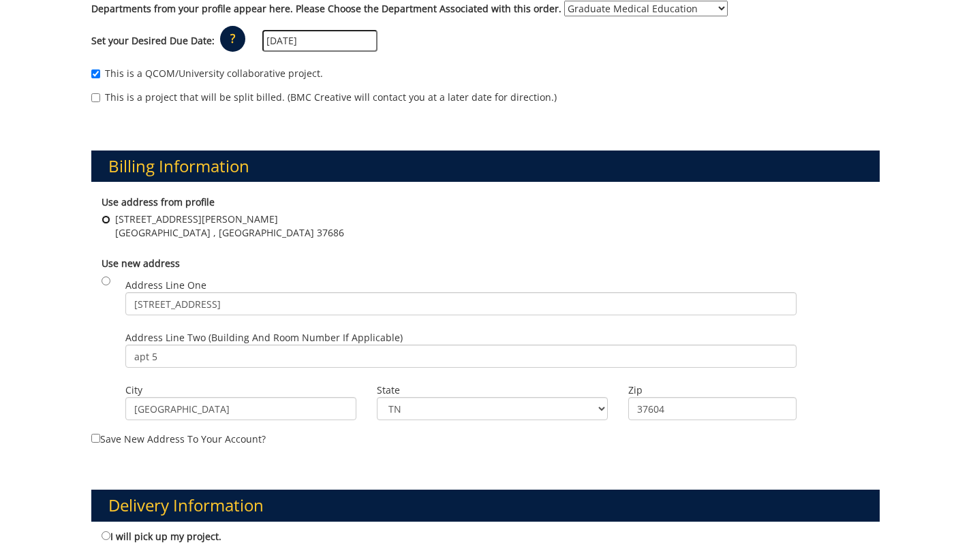
click at [106, 219] on input "[STREET_ADDRESS][PERSON_NAME]" at bounding box center [106, 219] width 9 height 9
radio input "true"
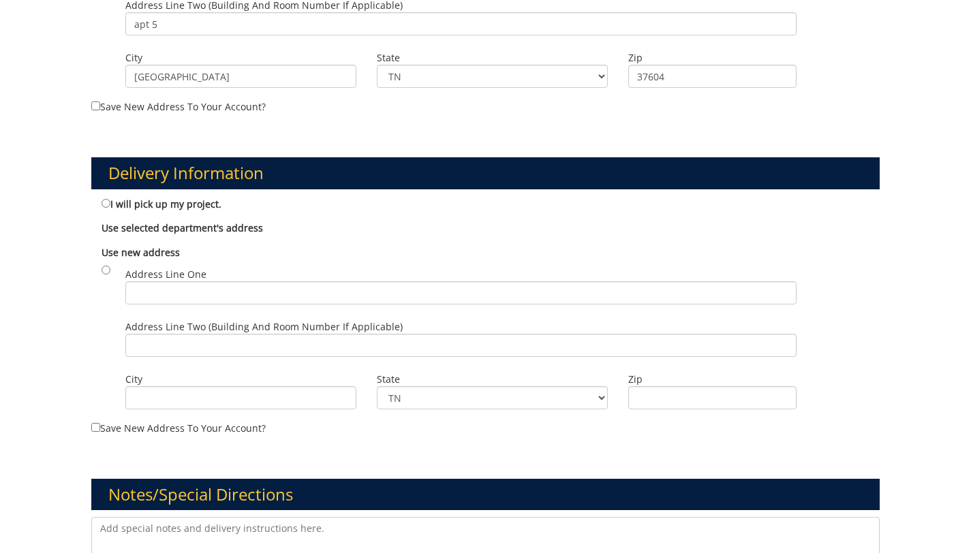
scroll to position [694, 0]
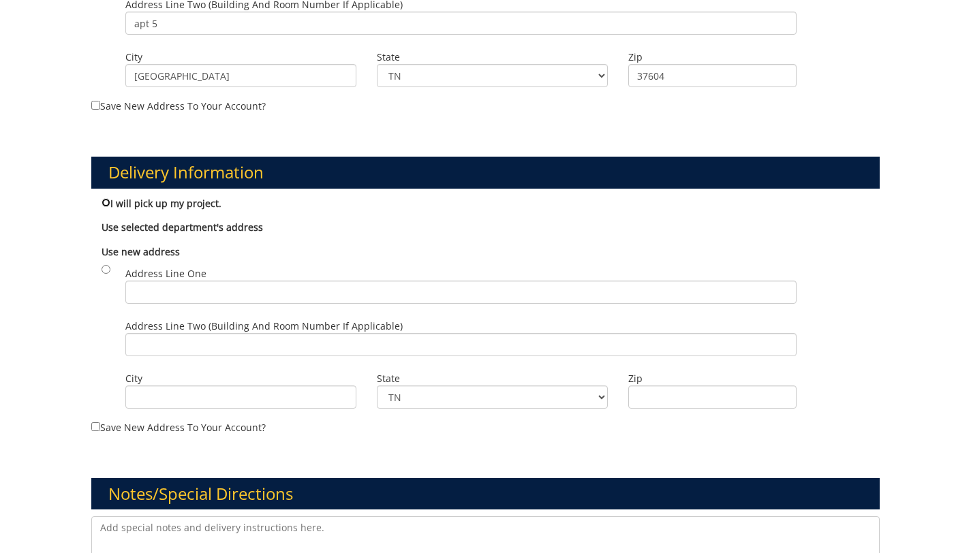
click at [107, 204] on input "I will pick up my project." at bounding box center [106, 202] width 9 height 9
radio input "true"
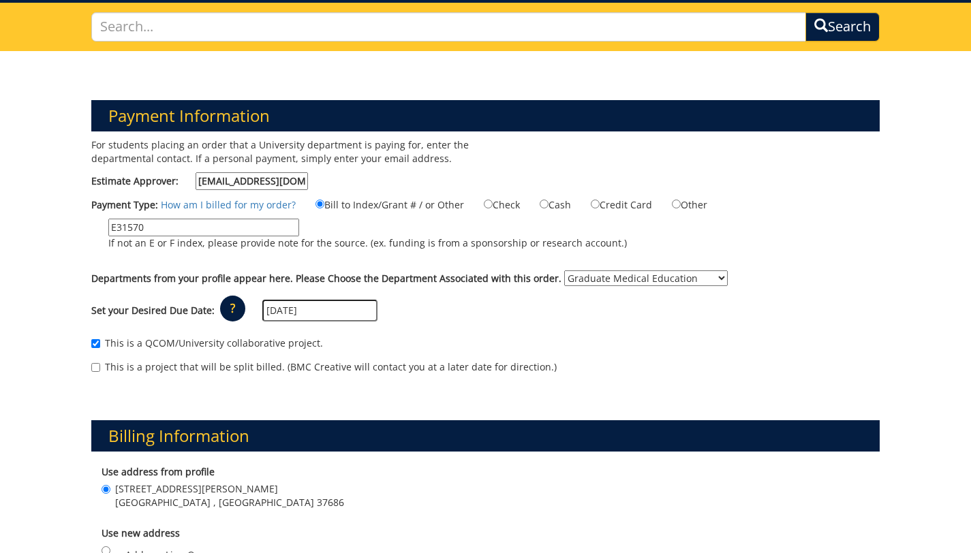
scroll to position [81, 0]
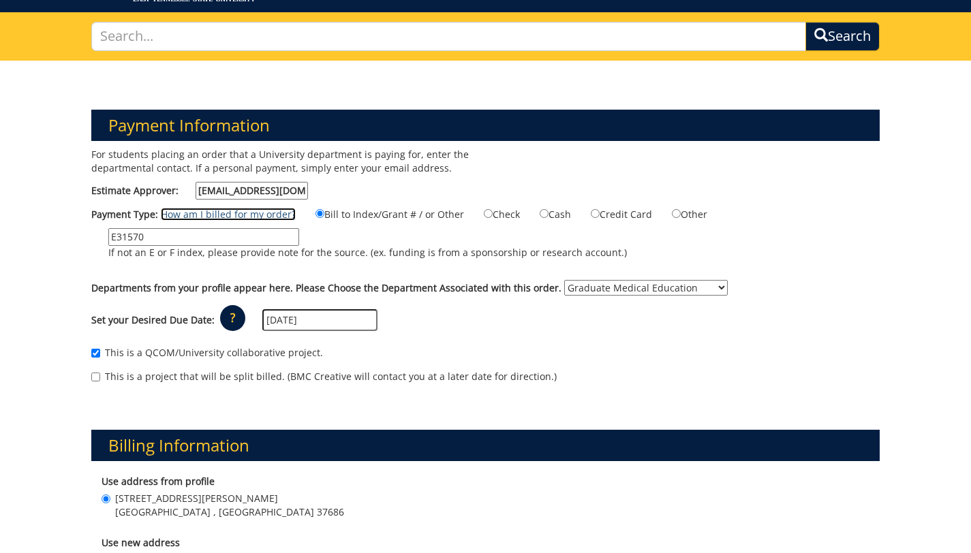
click at [252, 217] on link "How am I billed for my order?" at bounding box center [228, 214] width 135 height 13
